Goal: Task Accomplishment & Management: Complete application form

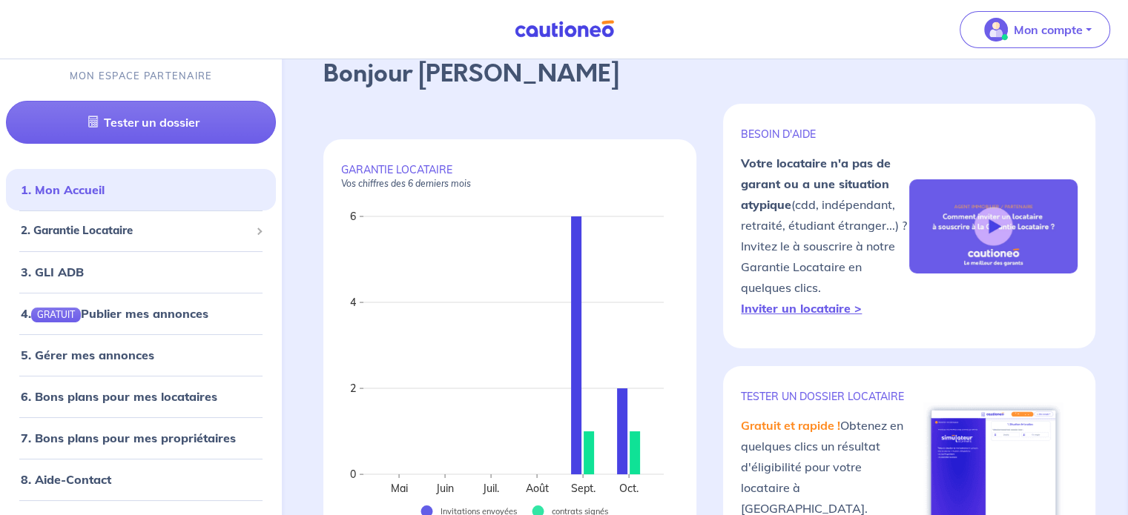
scroll to position [74, 0]
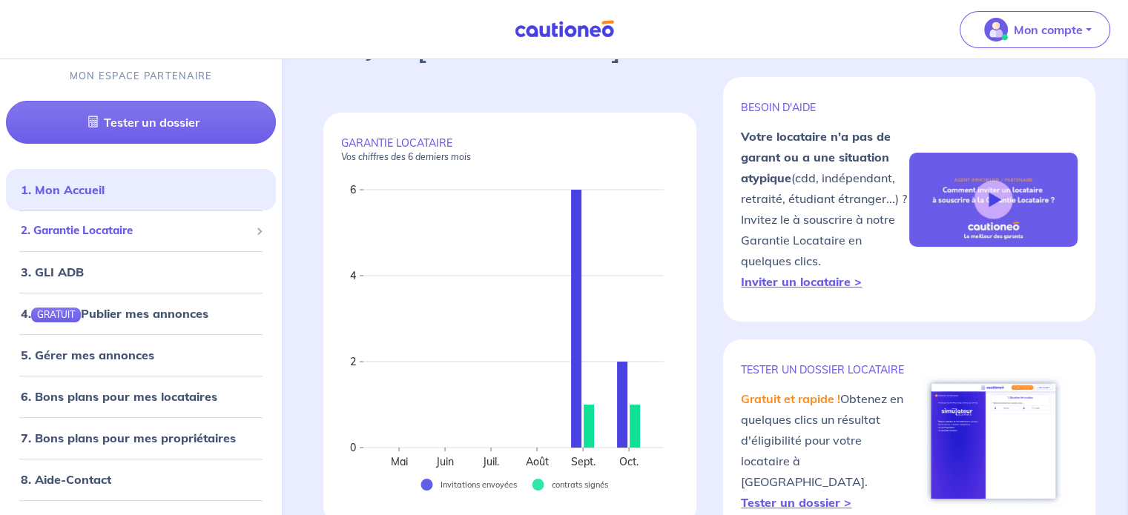
click at [130, 241] on div "2. Garantie Locataire" at bounding box center [141, 231] width 270 height 29
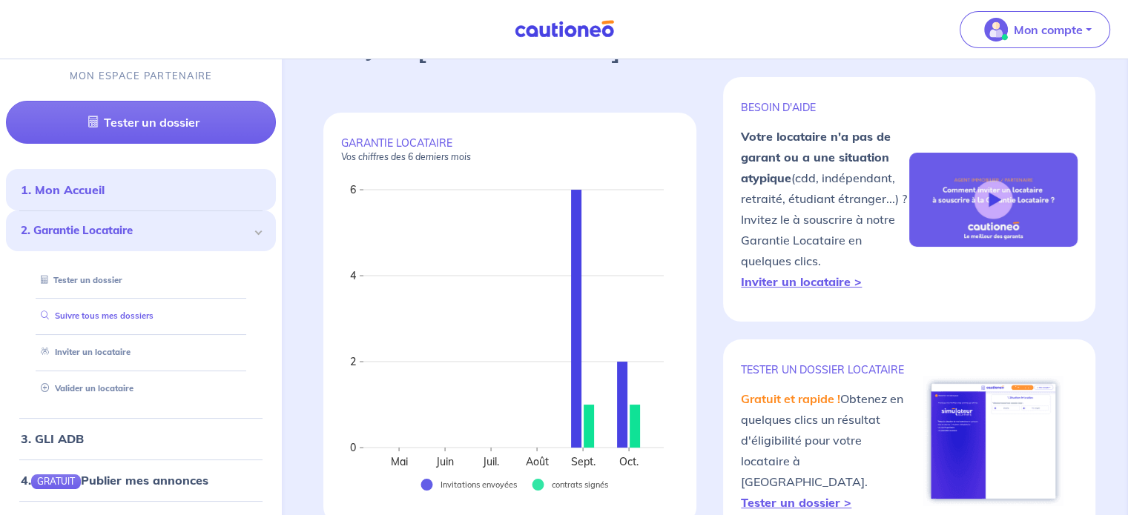
click at [122, 318] on link "Suivre tous mes dossiers" at bounding box center [94, 316] width 119 height 10
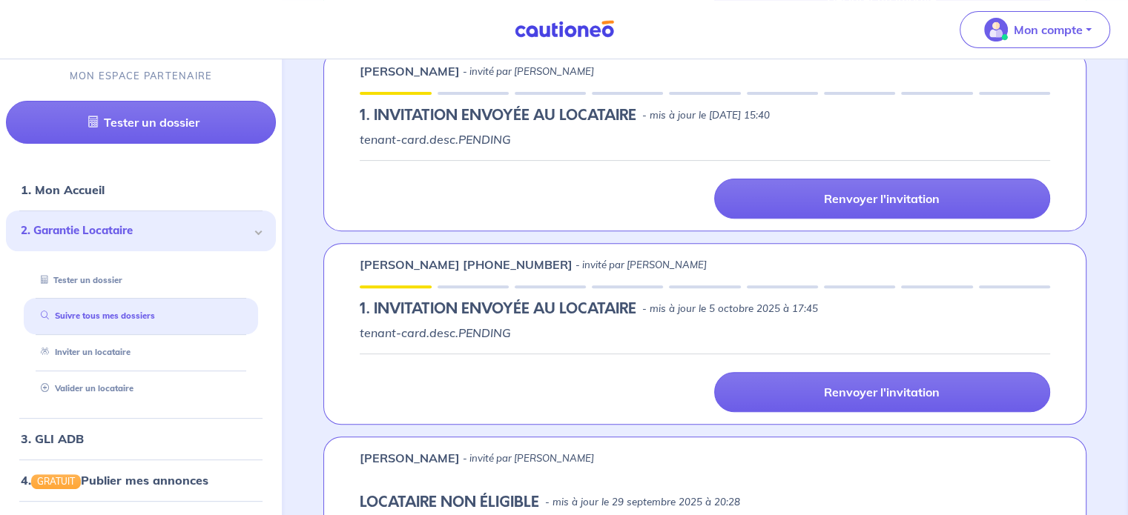
scroll to position [593, 0]
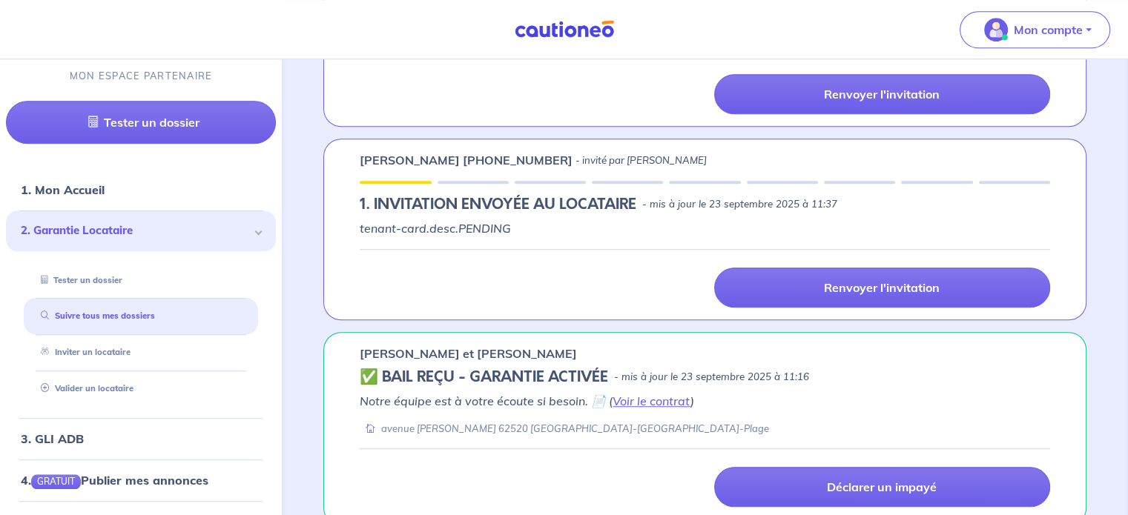
scroll to position [1112, 0]
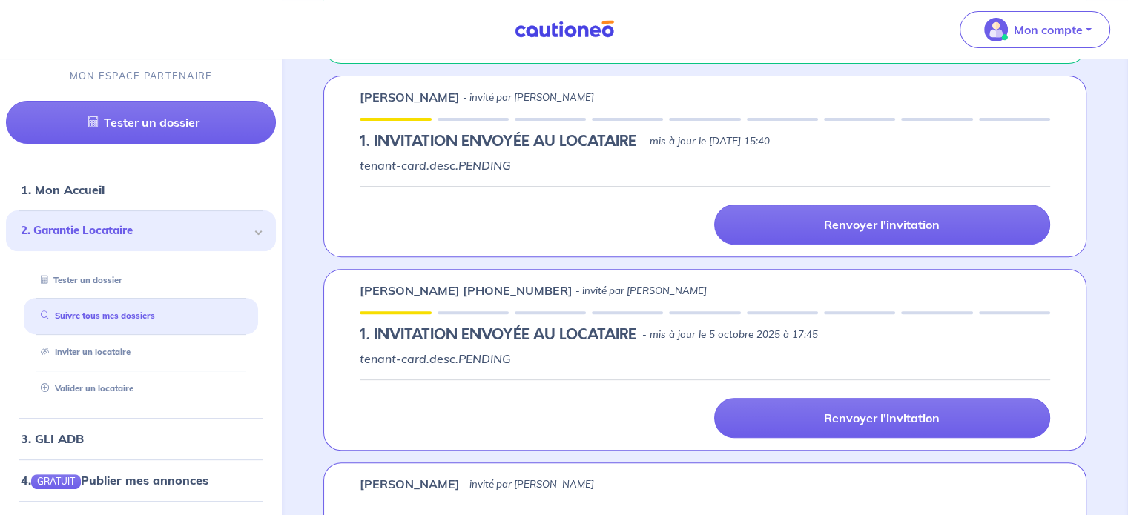
scroll to position [407, 0]
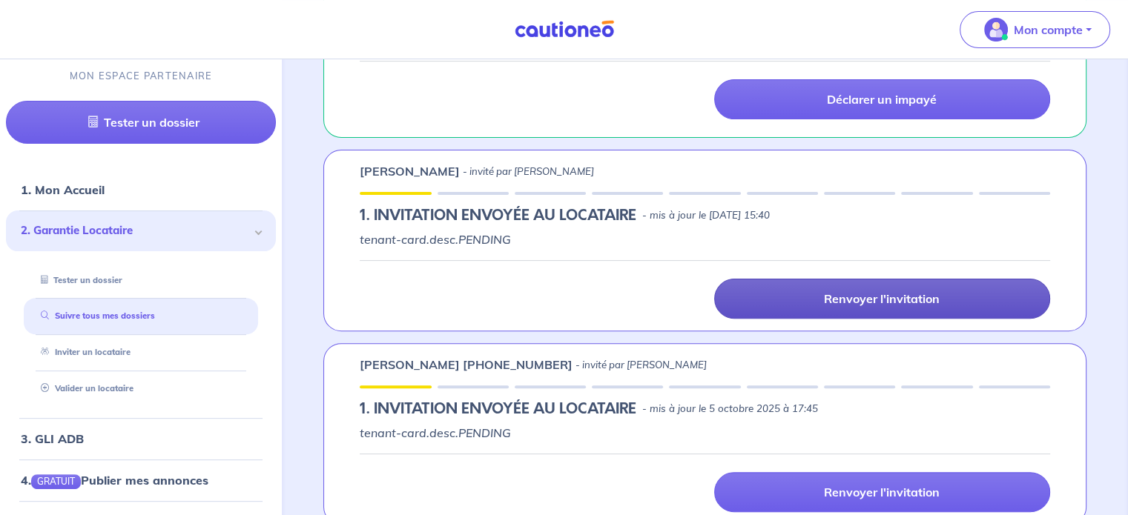
click at [828, 313] on link "Renvoyer l'invitation" at bounding box center [882, 299] width 336 height 40
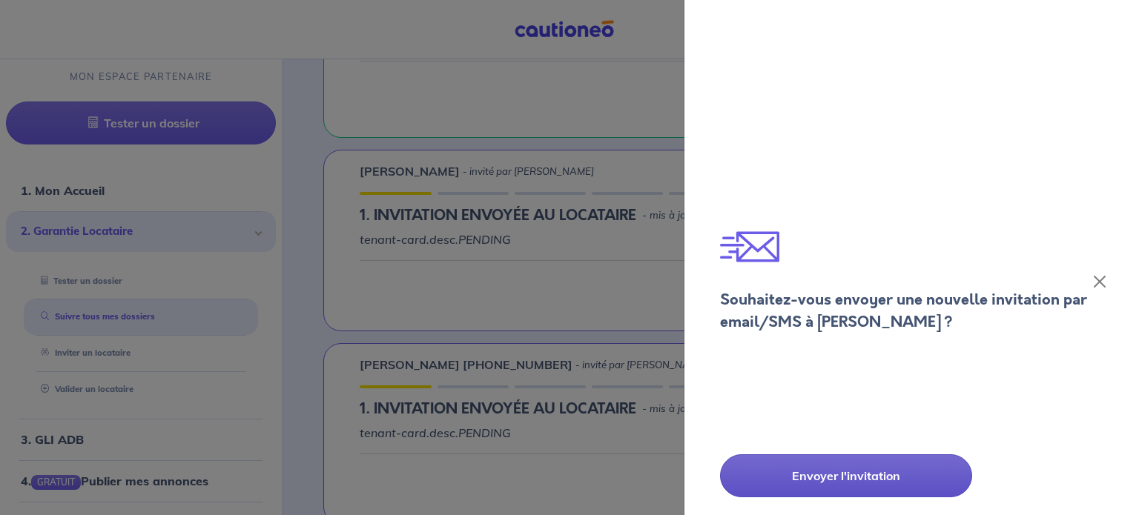
click at [810, 475] on p "Envoyer l'invitation" at bounding box center [845, 476] width 179 height 18
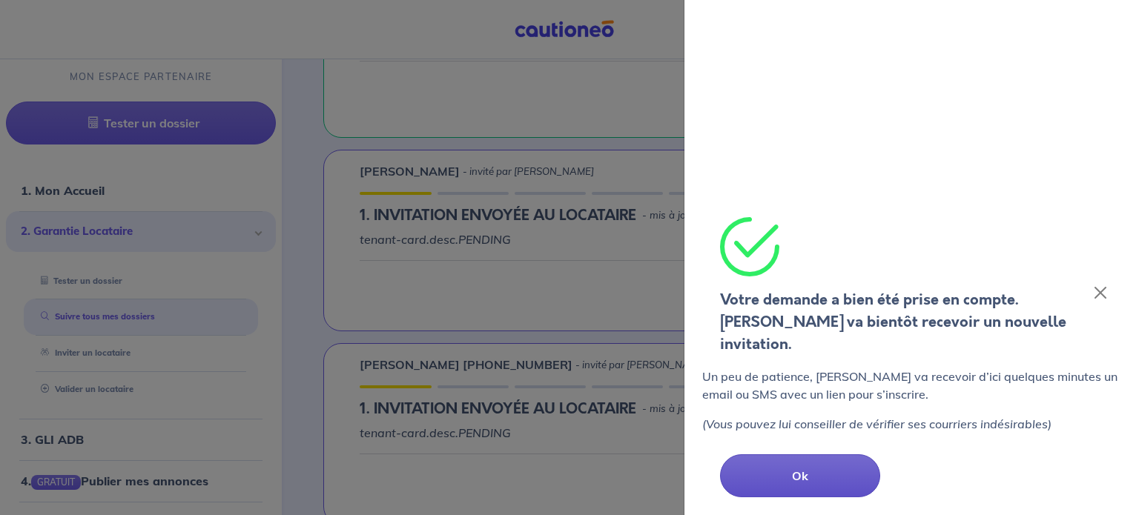
click at [851, 478] on button "Ok" at bounding box center [800, 476] width 160 height 43
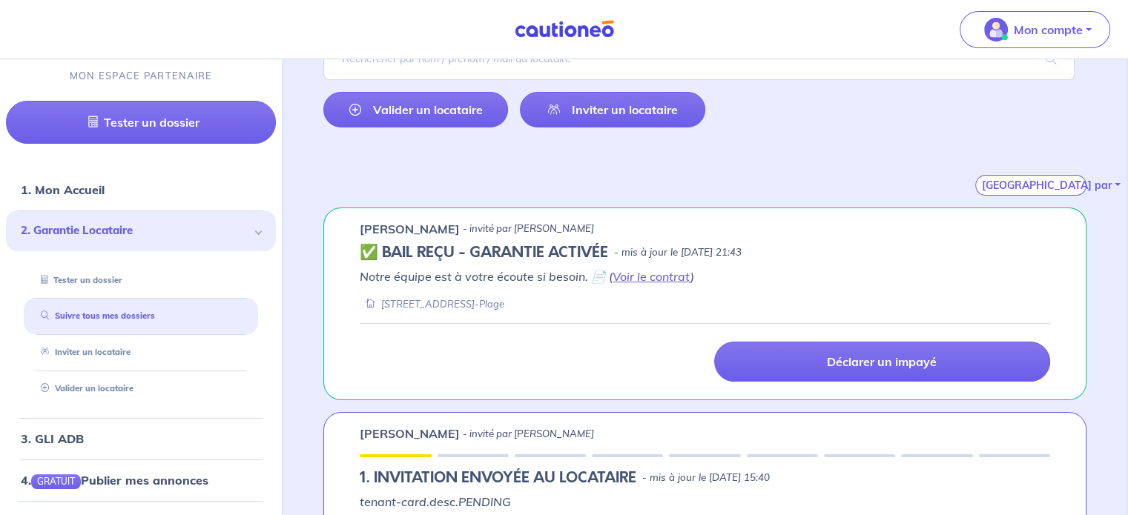
scroll to position [110, 0]
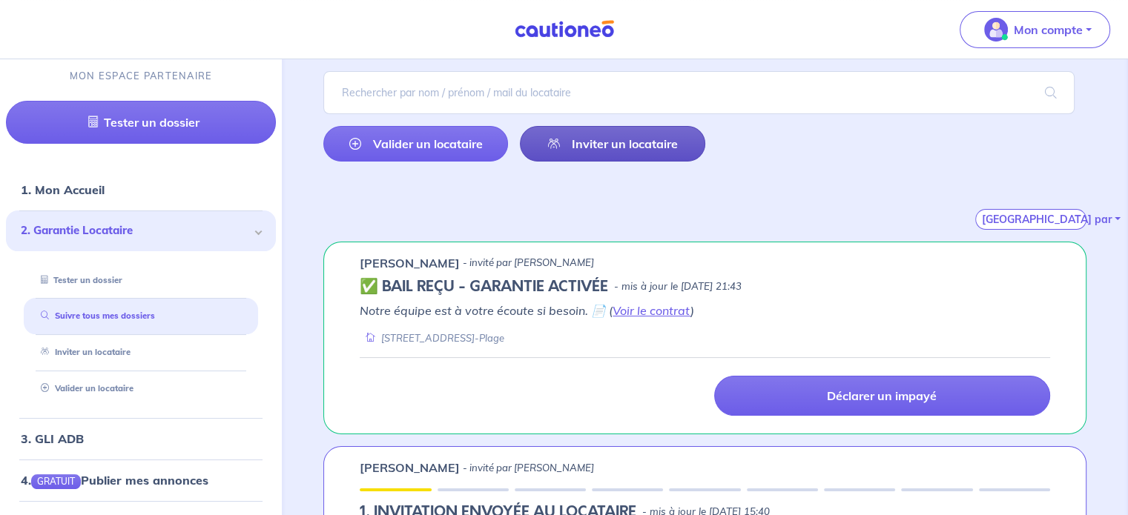
click at [638, 139] on link "Inviter un locataire" at bounding box center [612, 144] width 185 height 36
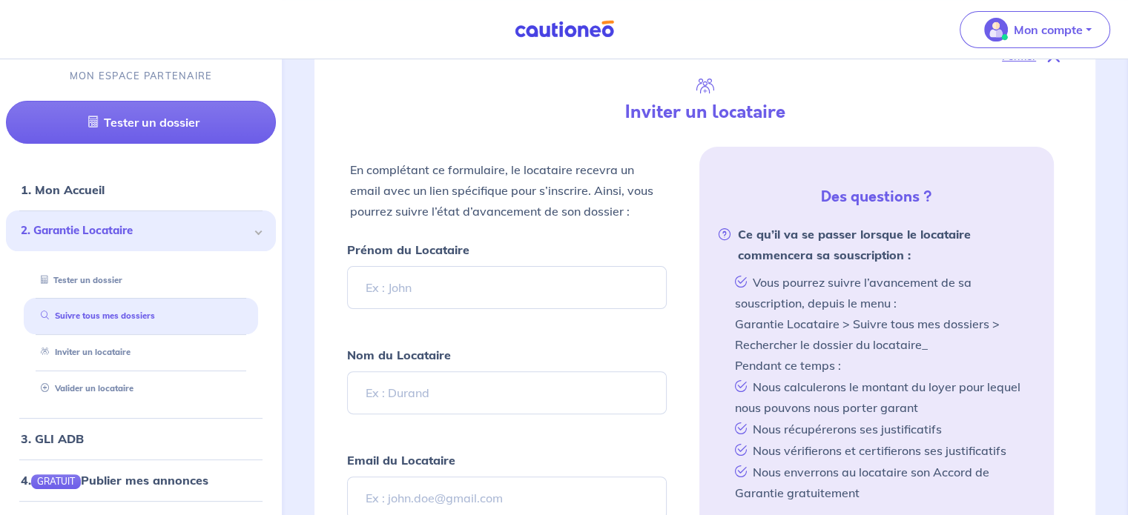
scroll to position [350, 0]
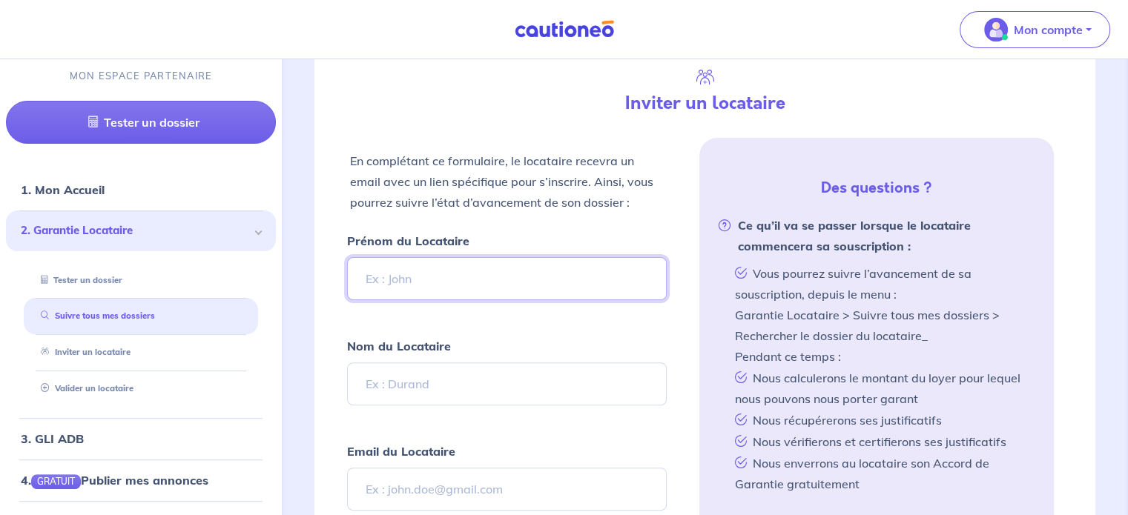
click at [404, 266] on input "Prénom du Locataire" at bounding box center [506, 278] width 319 height 43
type input "Denis"
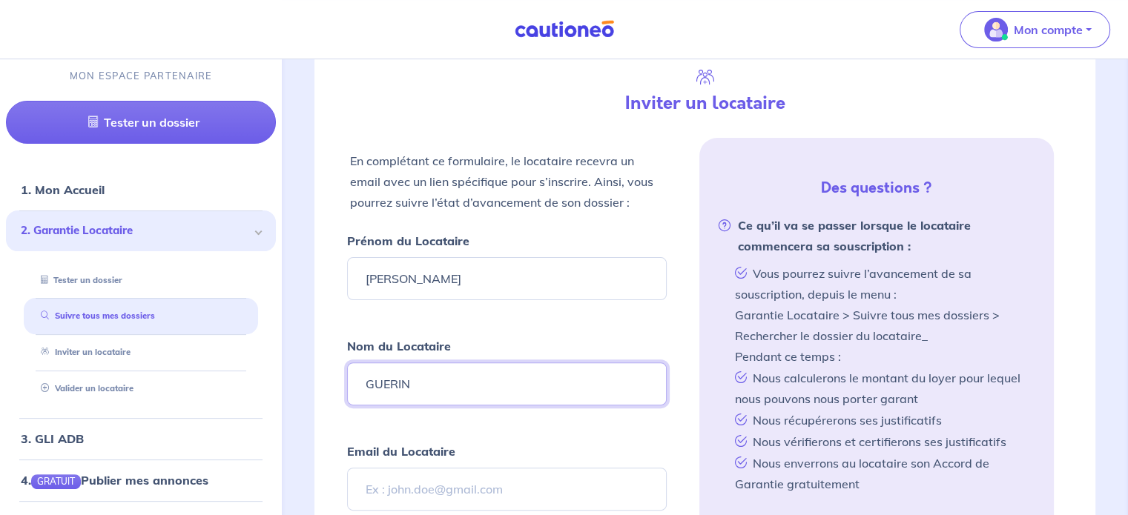
type input "GUERIN"
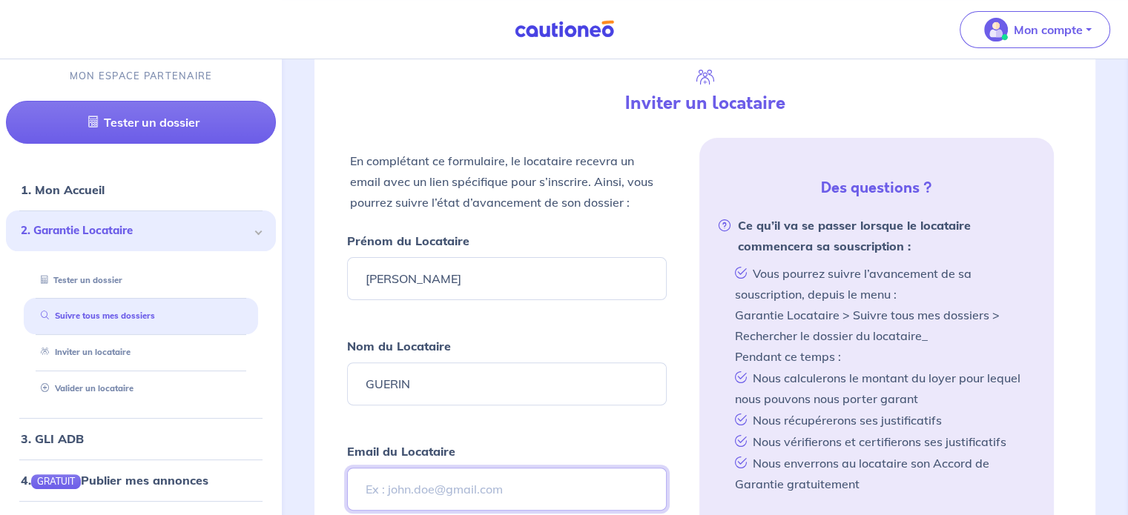
type input "D"
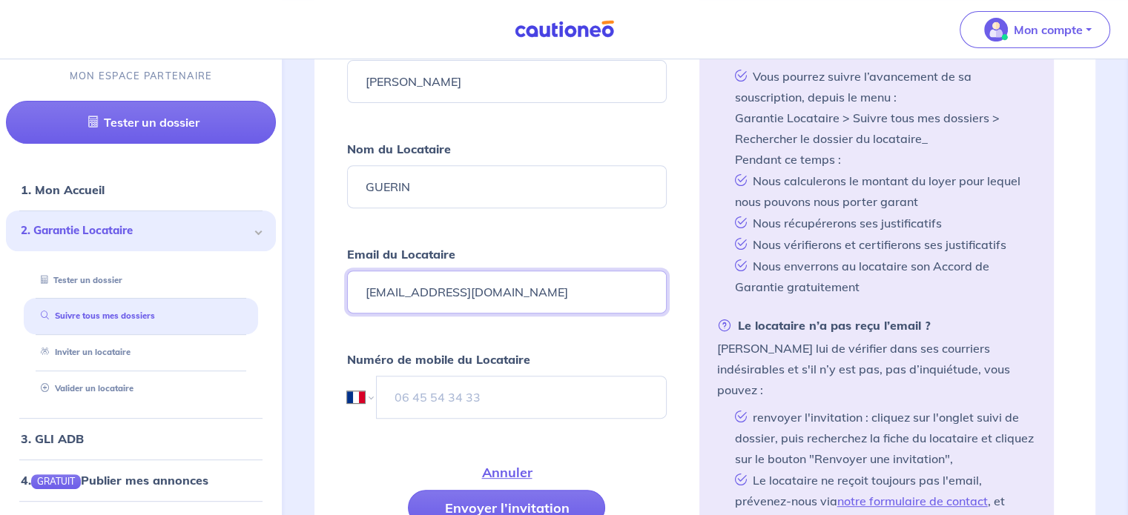
scroll to position [572, 0]
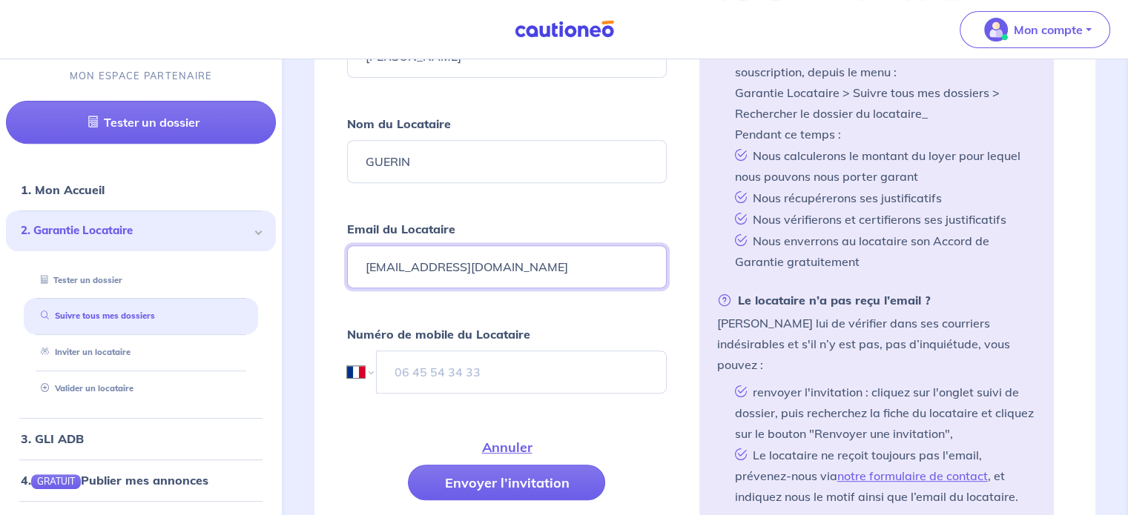
type input "denisguerinperso@gmail.com"
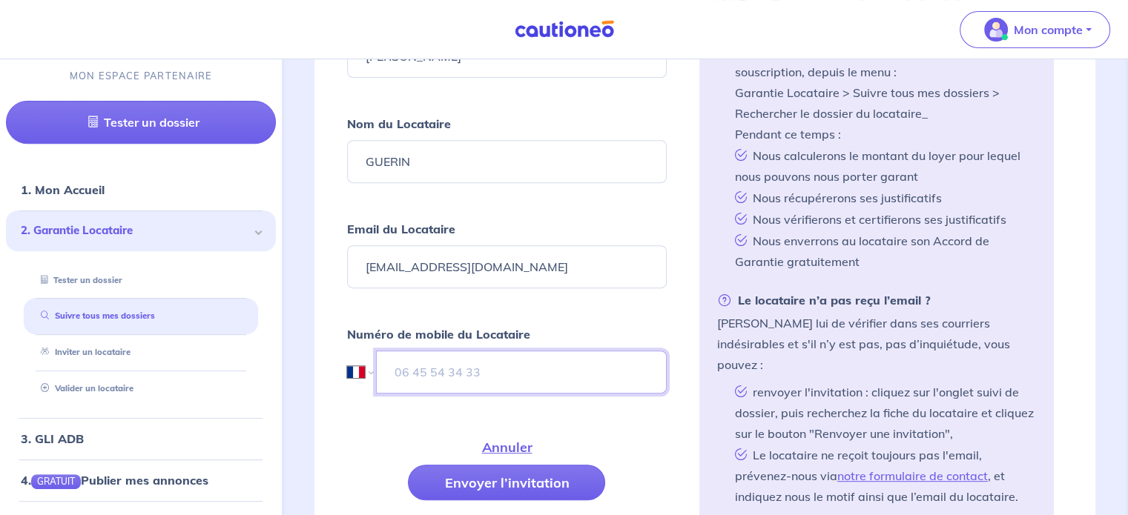
click at [436, 360] on input "tel" at bounding box center [521, 372] width 290 height 43
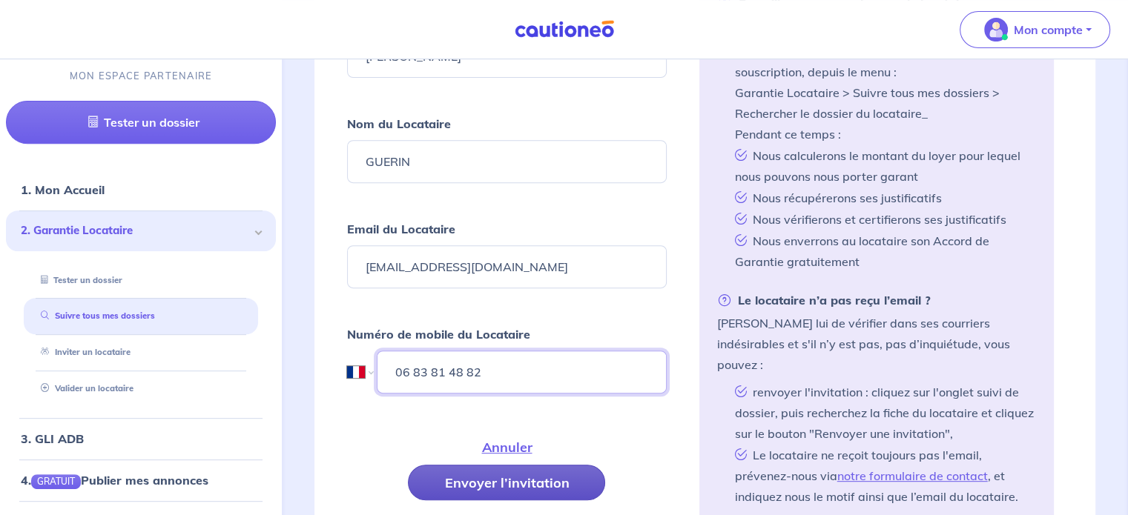
type input "06 83 81 48 82"
click at [478, 475] on button "Envoyer l’invitation" at bounding box center [506, 483] width 197 height 36
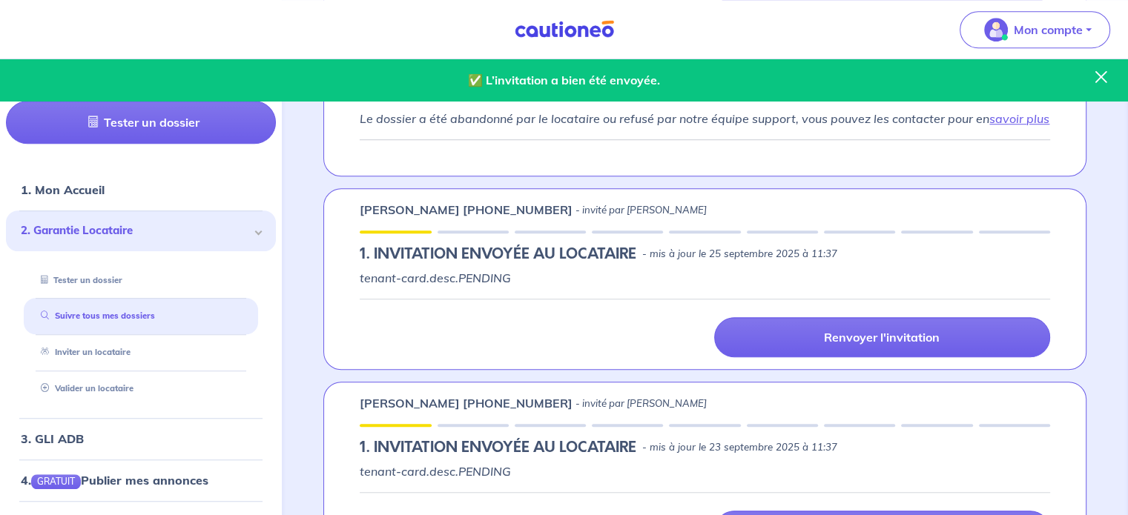
scroll to position [1112, 0]
